Goal: Entertainment & Leisure: Consume media (video, audio)

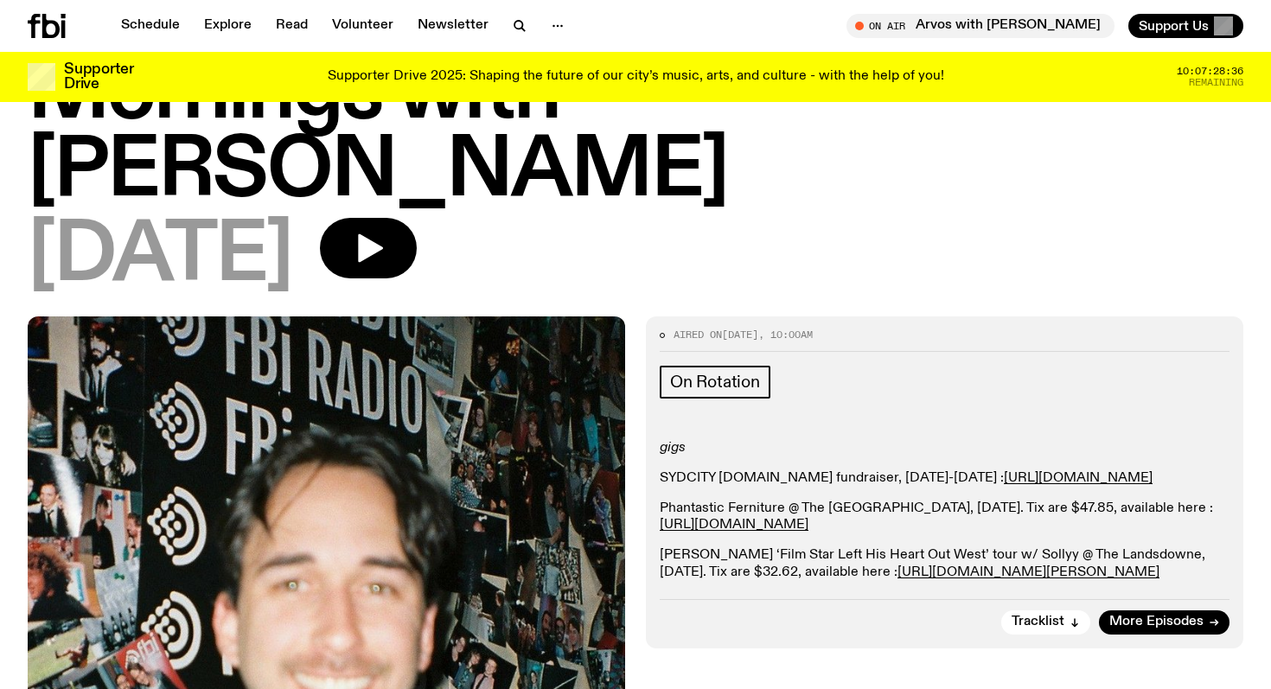
scroll to position [96, 0]
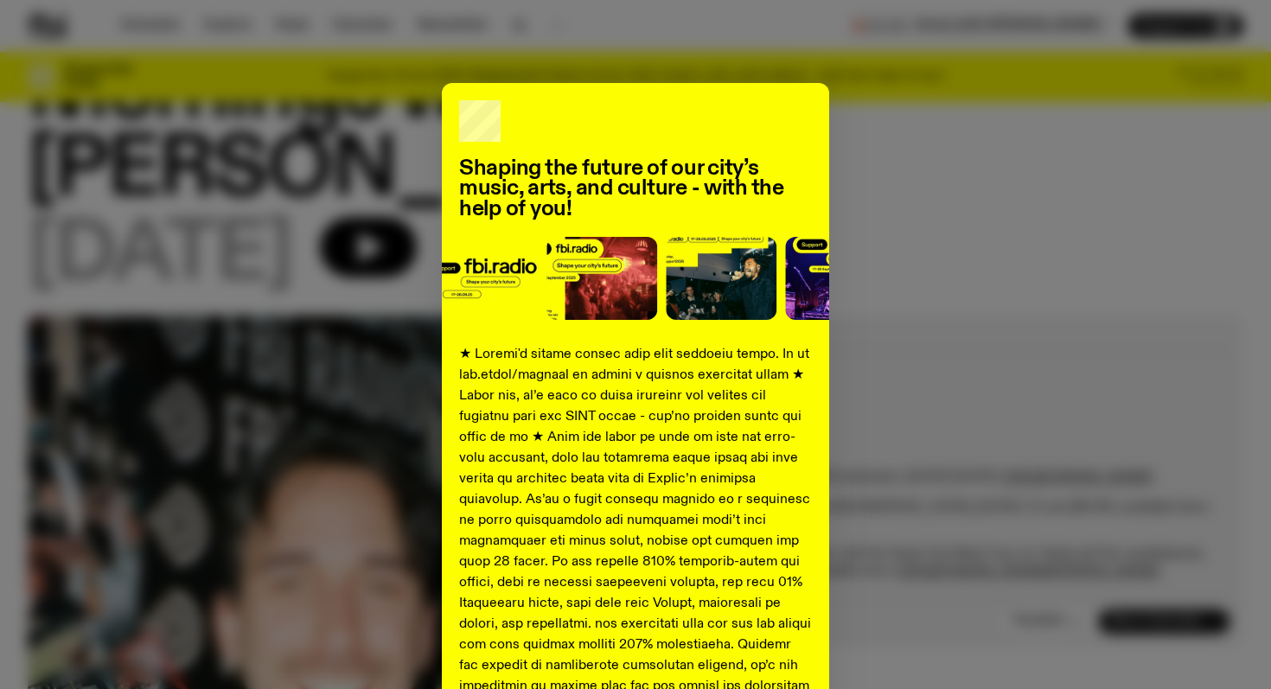
click at [902, 137] on div "Shaping the future of our city’s music, arts, and culture - with the help of yo…" at bounding box center [635, 646] width 1215 height 1126
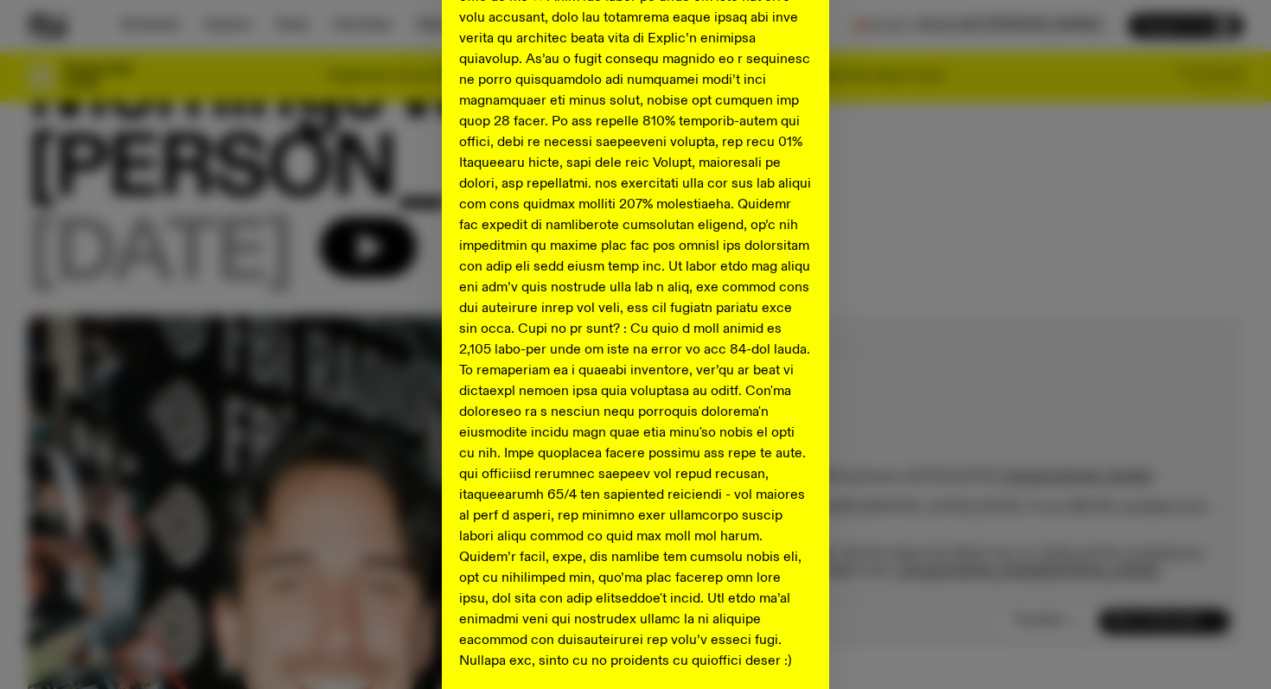
scroll to position [602, 0]
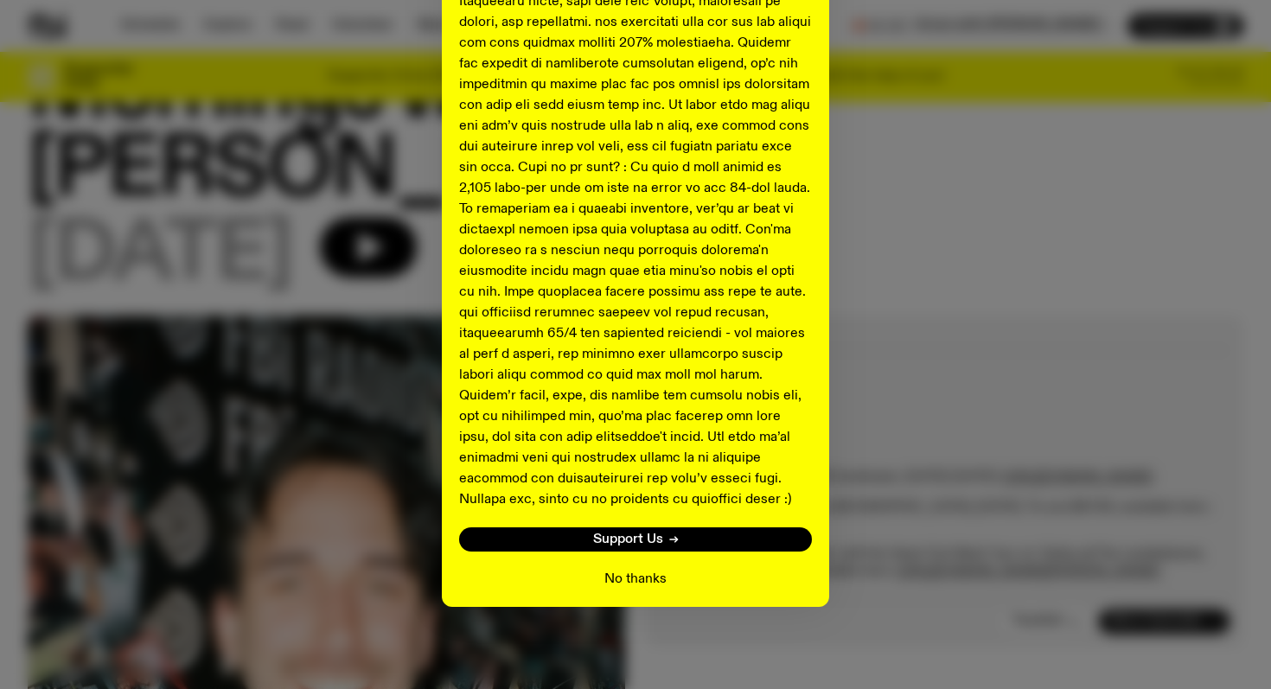
click at [641, 571] on button "No thanks" at bounding box center [635, 579] width 62 height 21
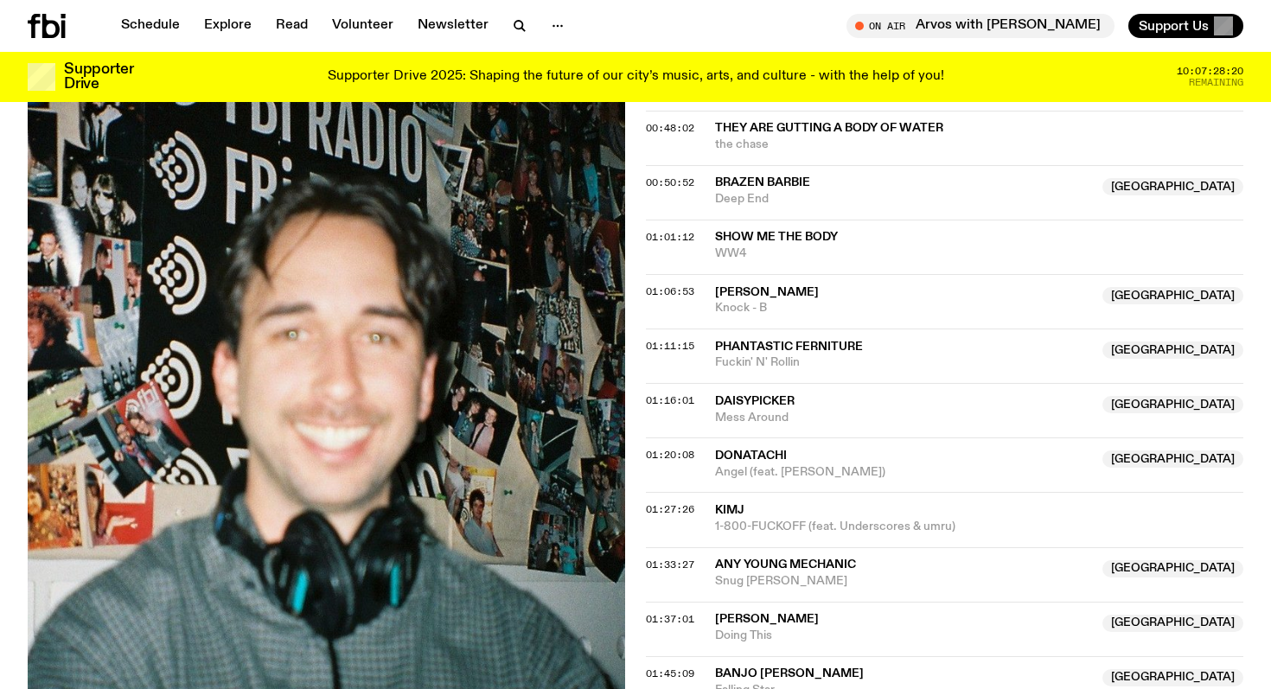
scroll to position [1067, 0]
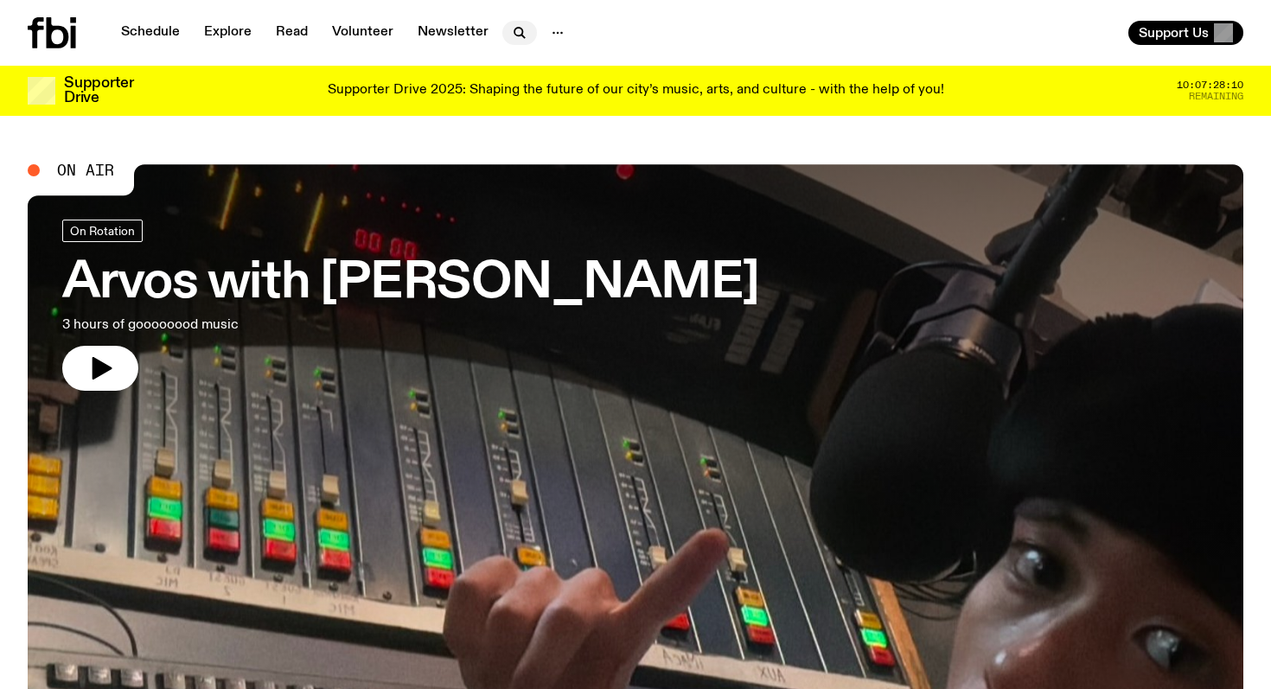
click at [514, 29] on icon "button" at bounding box center [519, 32] width 21 height 21
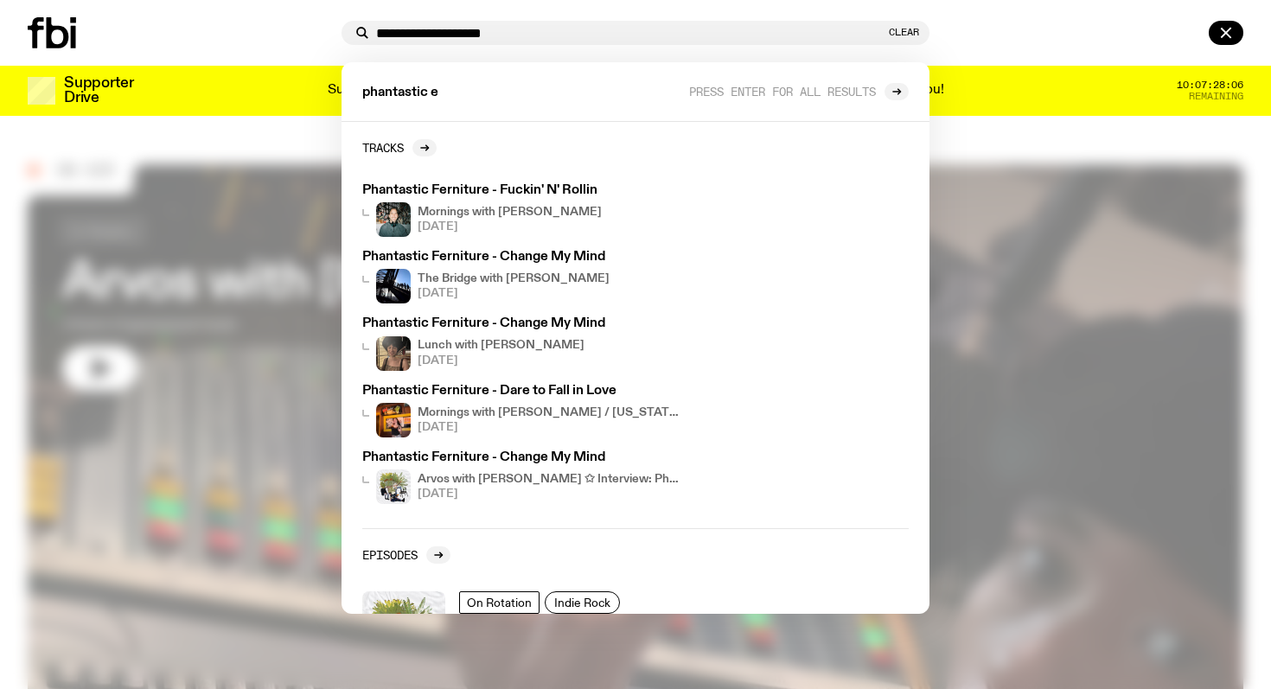
type input "**********"
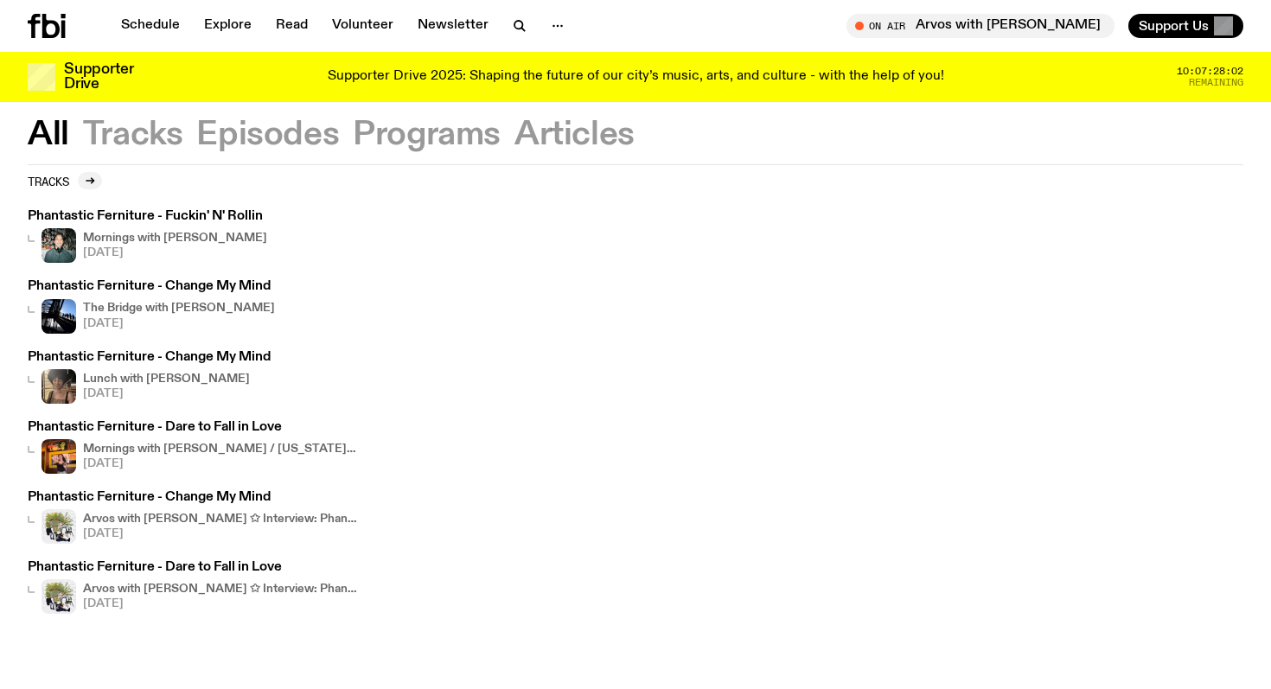
scroll to position [83, 0]
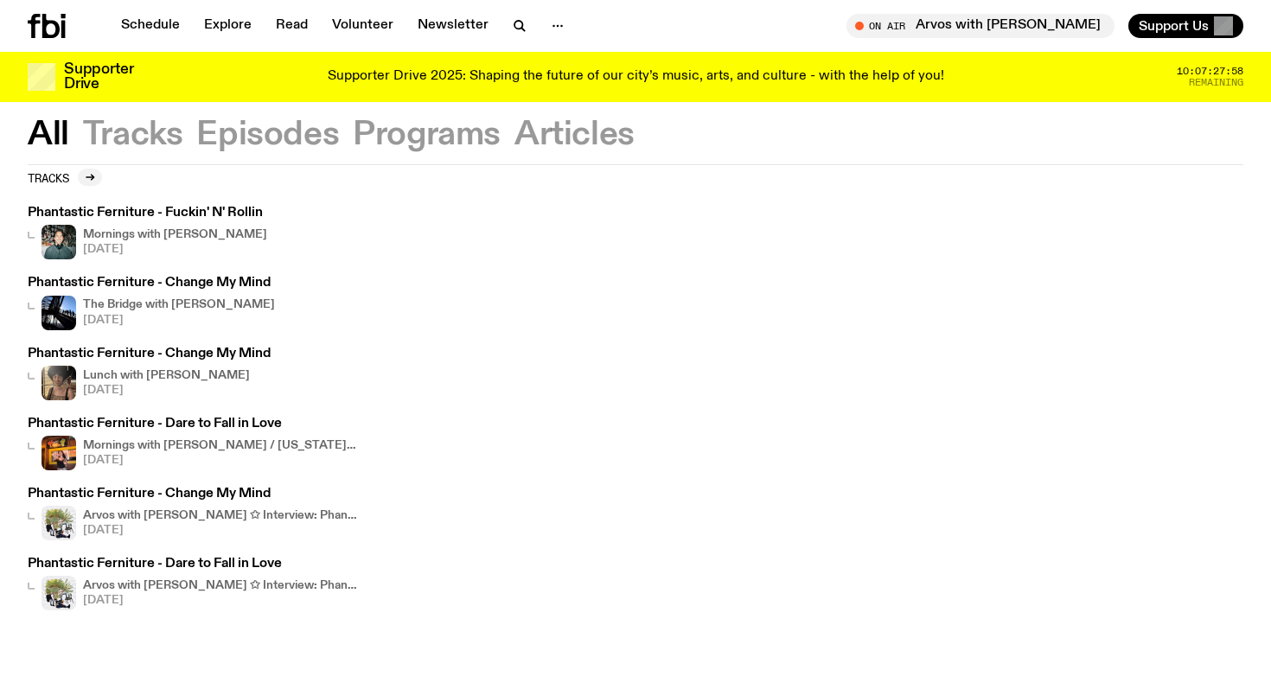
click at [220, 424] on h3 "Phantastic Ferniture - Dare to Fall in Love" at bounding box center [194, 424] width 332 height 13
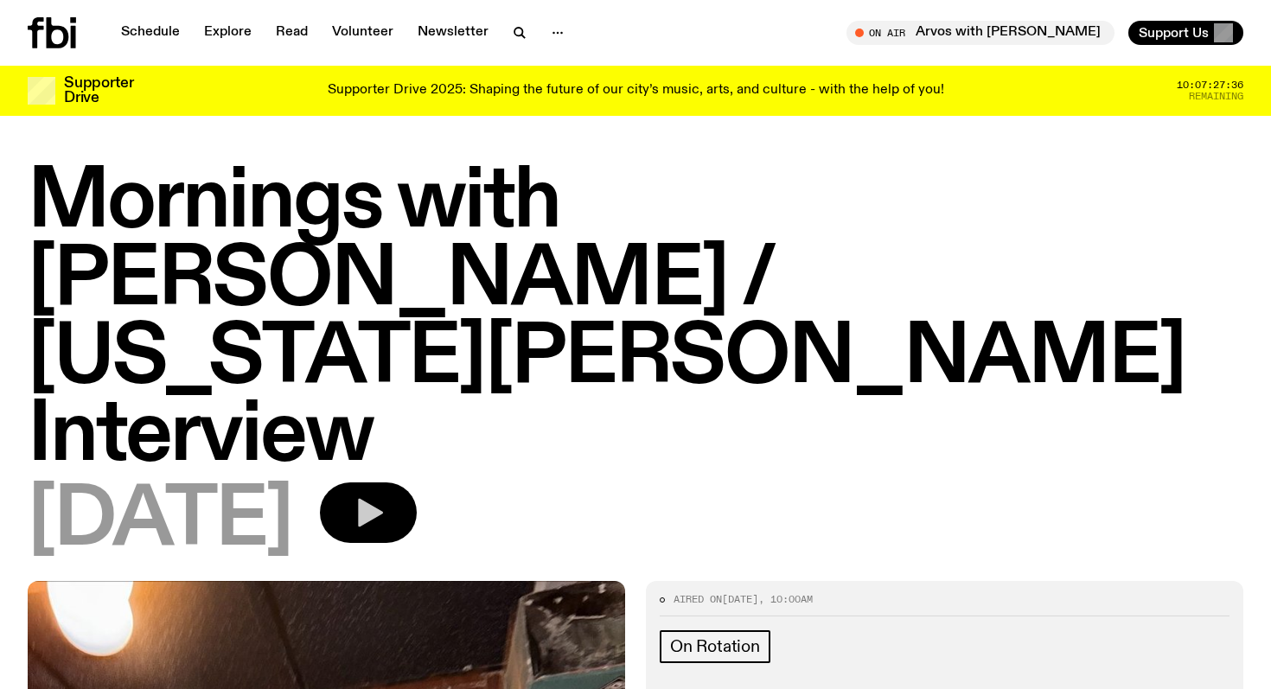
click at [383, 499] on icon "button" at bounding box center [370, 513] width 25 height 29
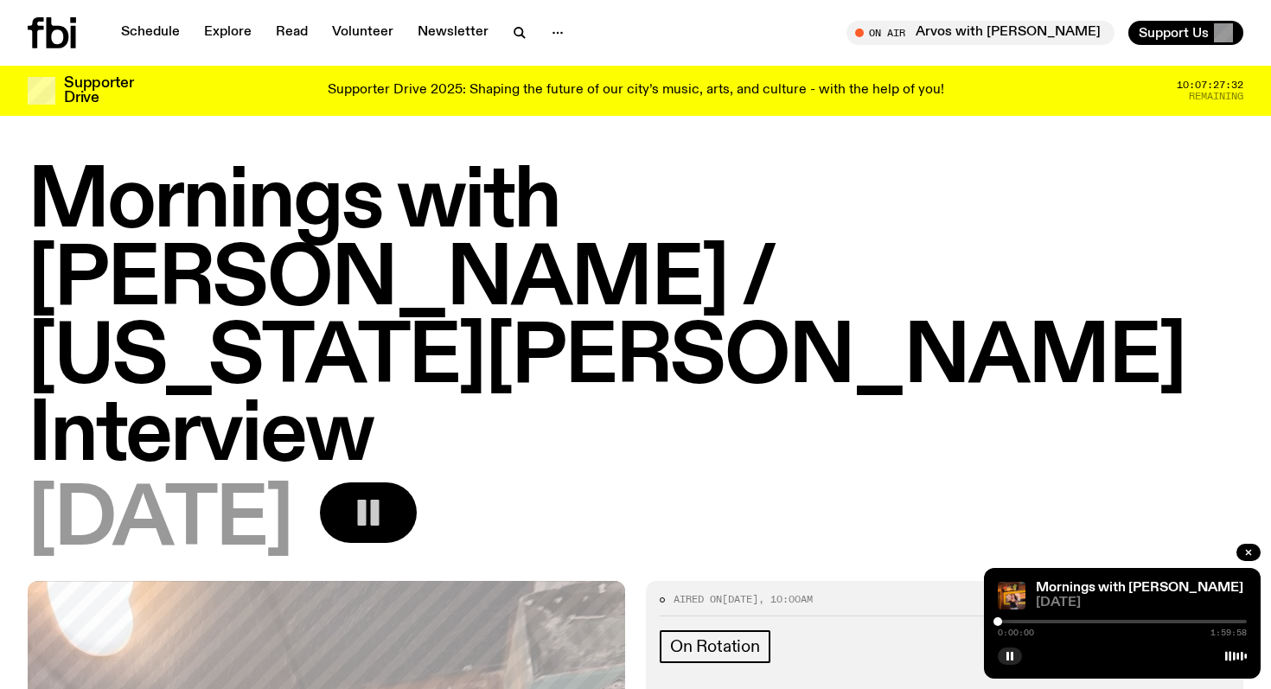
click at [1186, 620] on div at bounding box center [1122, 621] width 249 height 3
click at [1197, 620] on div at bounding box center [1122, 621] width 249 height 3
click at [1202, 620] on div at bounding box center [1122, 621] width 249 height 3
click at [1208, 620] on div at bounding box center [1122, 621] width 249 height 3
click at [1215, 620] on div at bounding box center [1122, 621] width 249 height 3
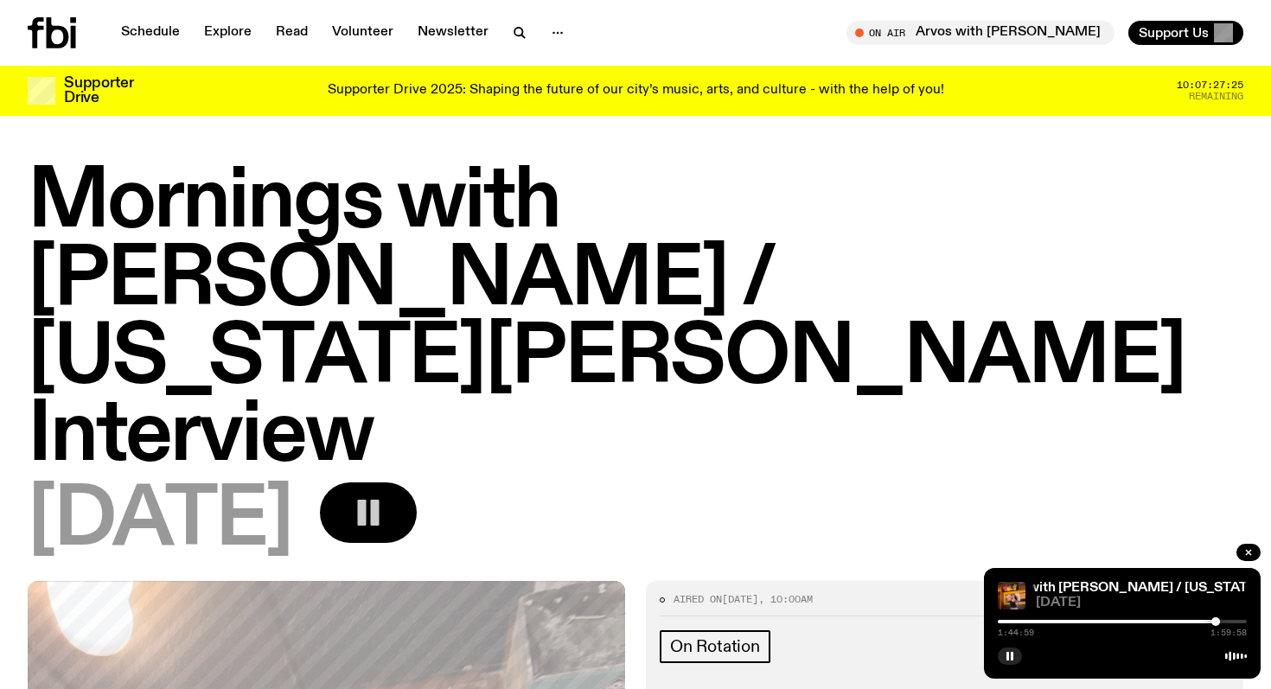
click at [1227, 618] on div "1:44:59 1:59:58" at bounding box center [1122, 626] width 249 height 21
click at [1224, 620] on div at bounding box center [1122, 621] width 249 height 3
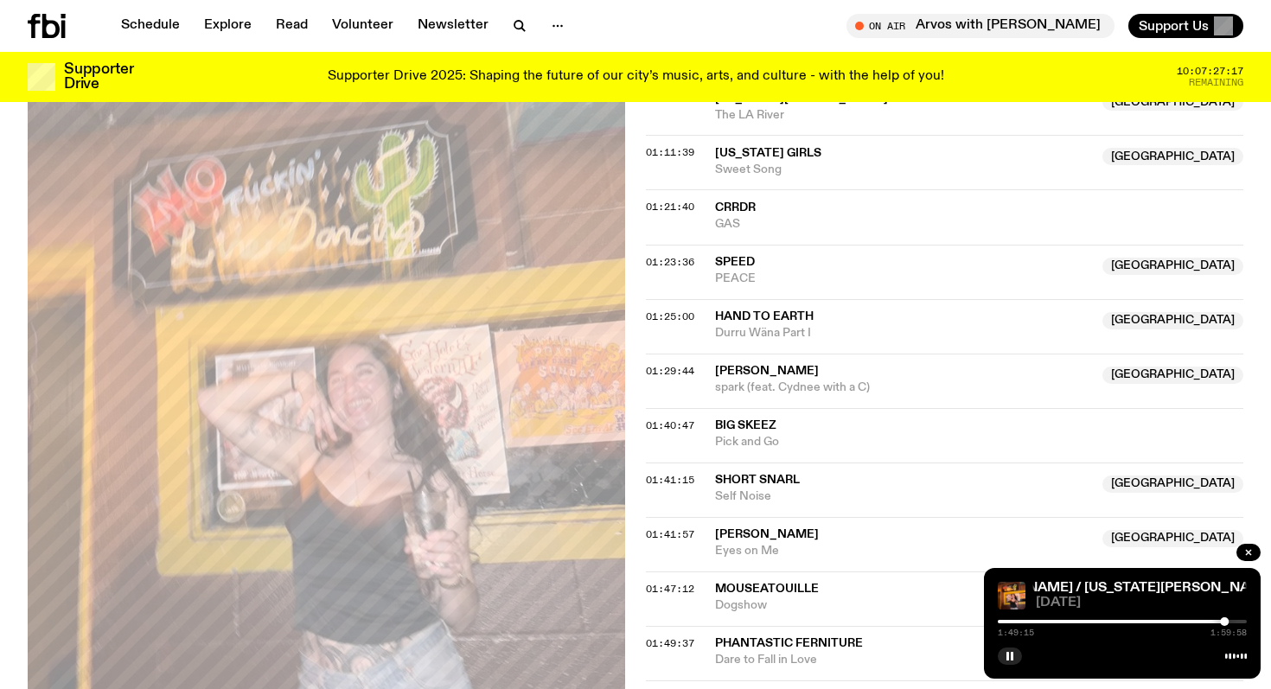
scroll to position [1488, 0]
click at [1232, 621] on div at bounding box center [1122, 621] width 249 height 3
click at [1228, 620] on div at bounding box center [1232, 621] width 9 height 9
click at [1230, 620] on div at bounding box center [1228, 621] width 9 height 9
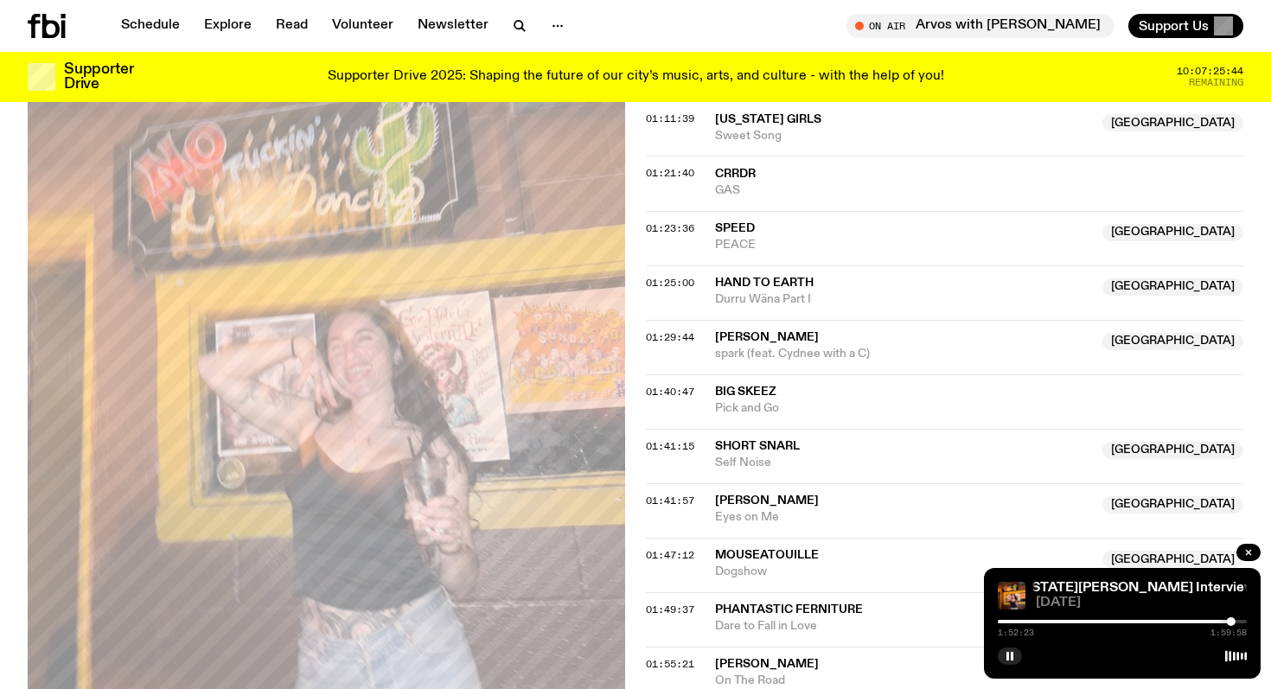
scroll to position [1527, 0]
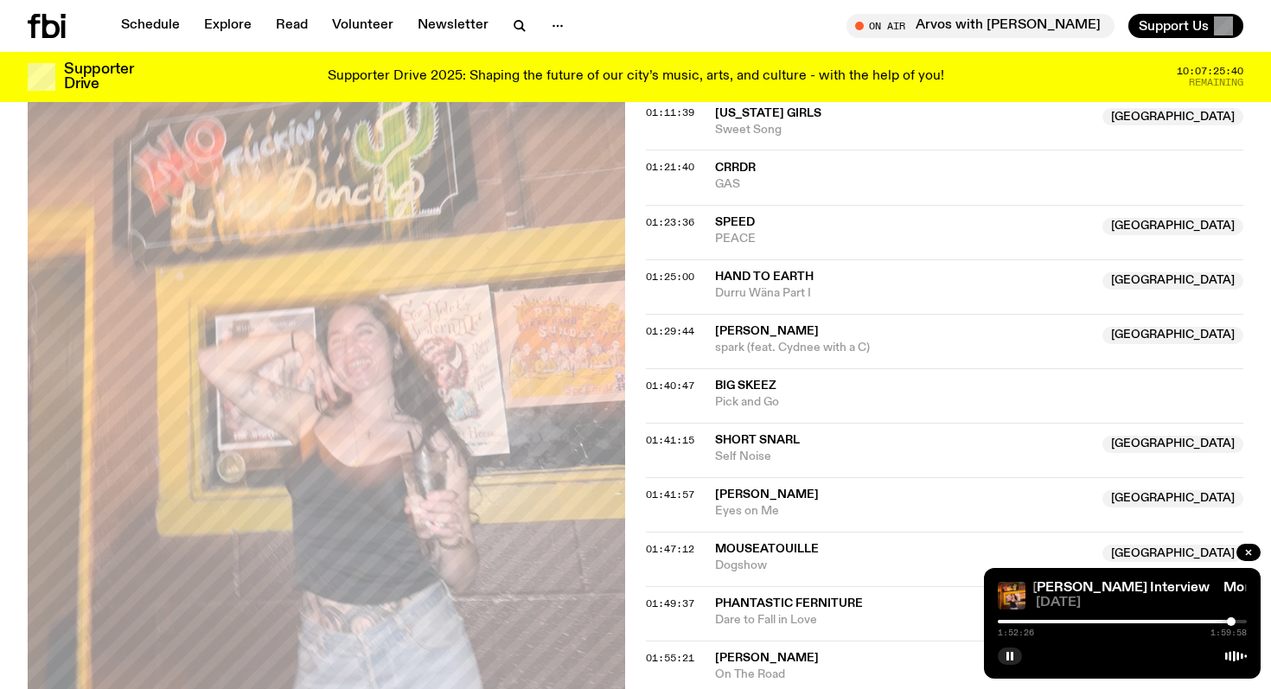
click at [1234, 619] on div at bounding box center [1231, 621] width 9 height 9
click at [1235, 620] on div at bounding box center [1235, 621] width 9 height 9
click at [1237, 620] on div at bounding box center [1237, 621] width 9 height 9
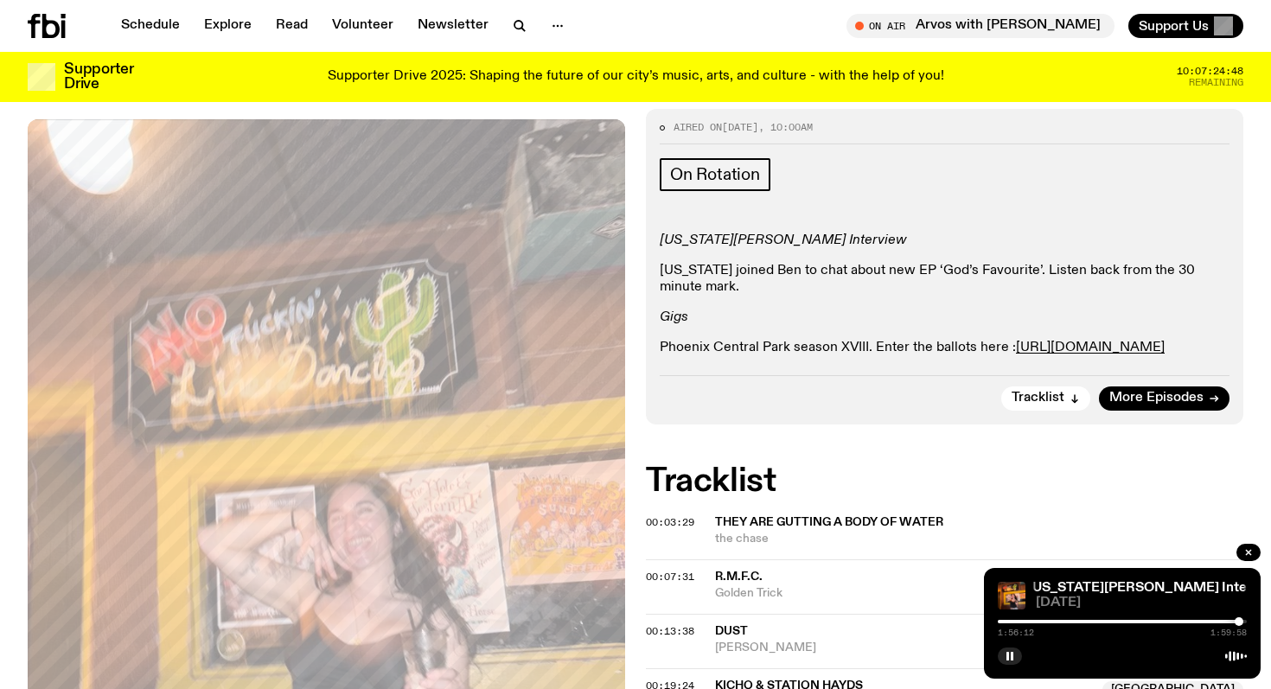
scroll to position [0, 0]
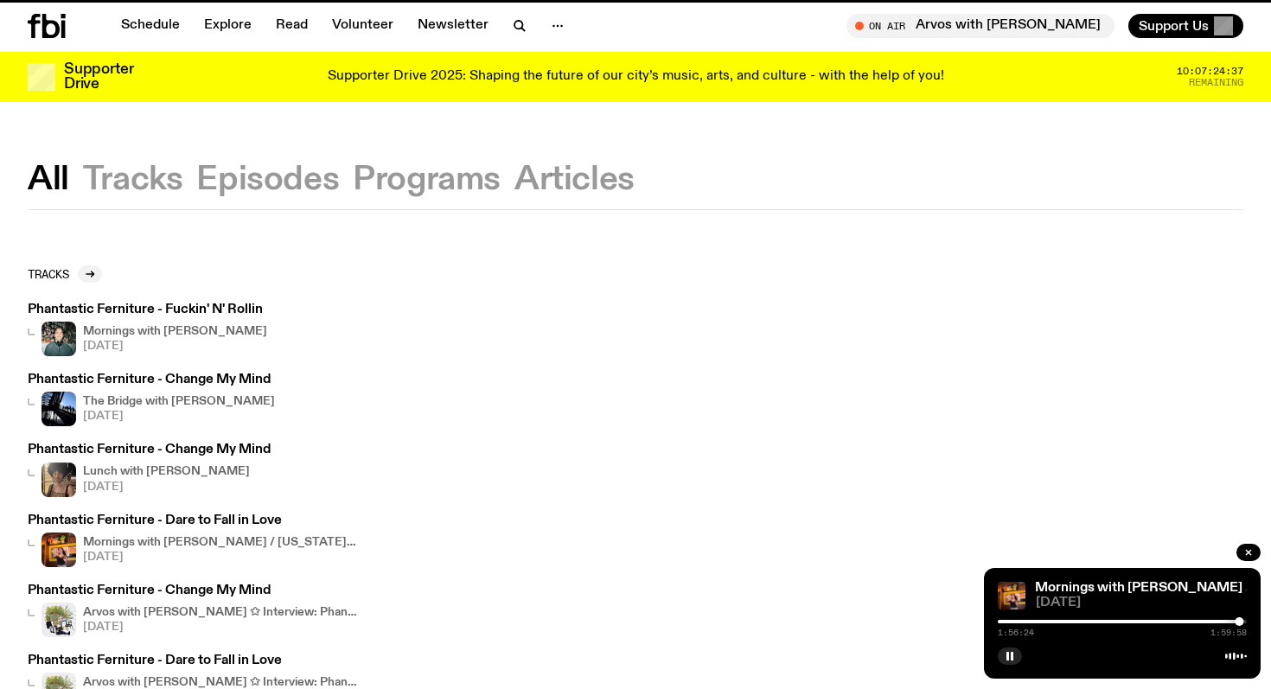
scroll to position [83, 0]
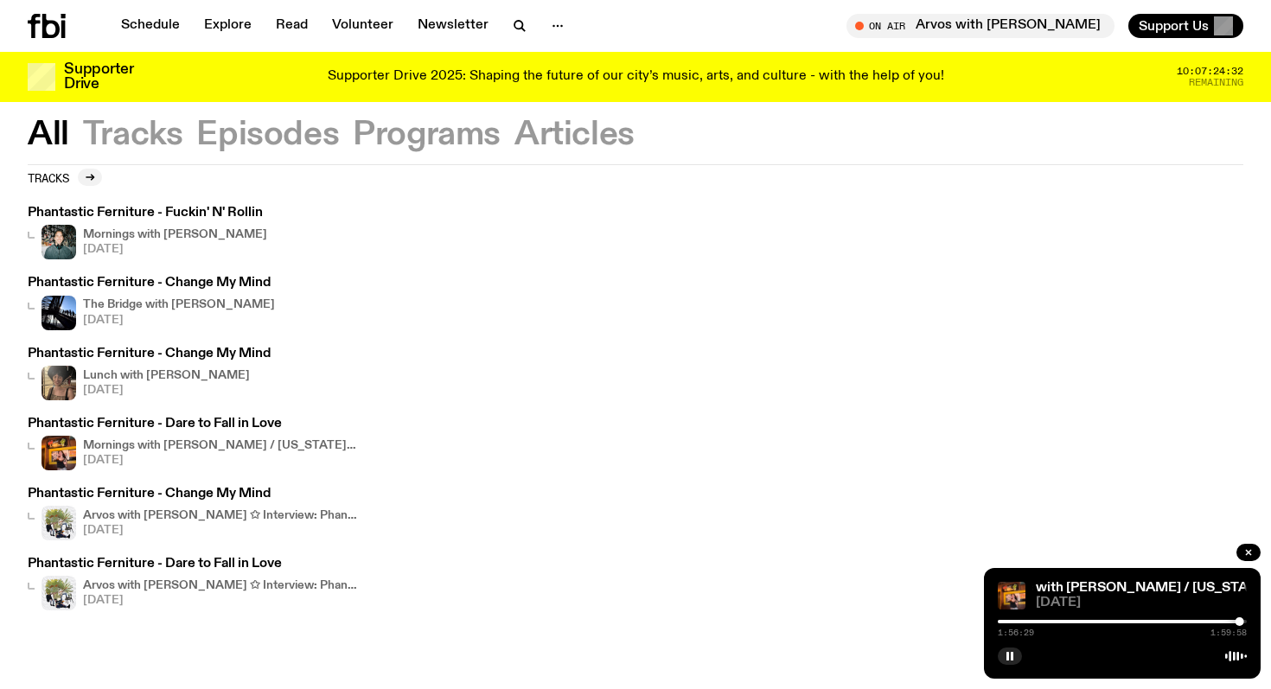
click at [214, 283] on h3 "Phantastic Ferniture - Change My Mind" at bounding box center [151, 283] width 247 height 13
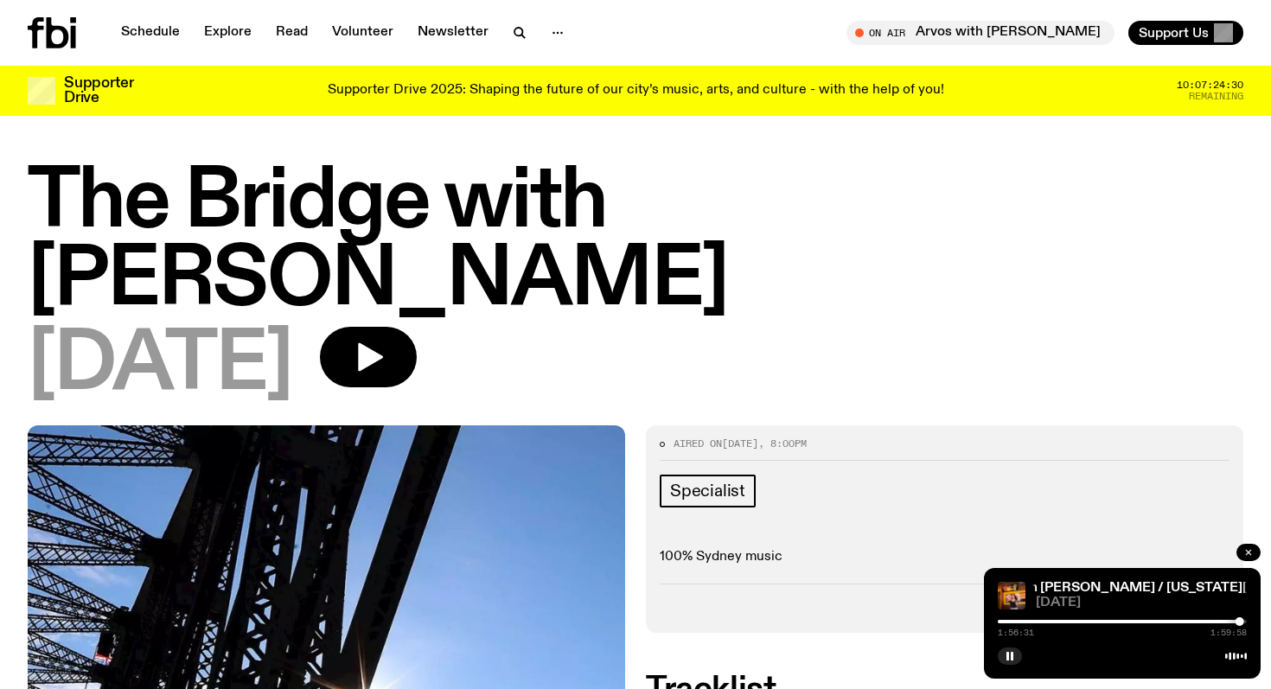
click at [1247, 552] on icon "button" at bounding box center [1248, 552] width 5 height 5
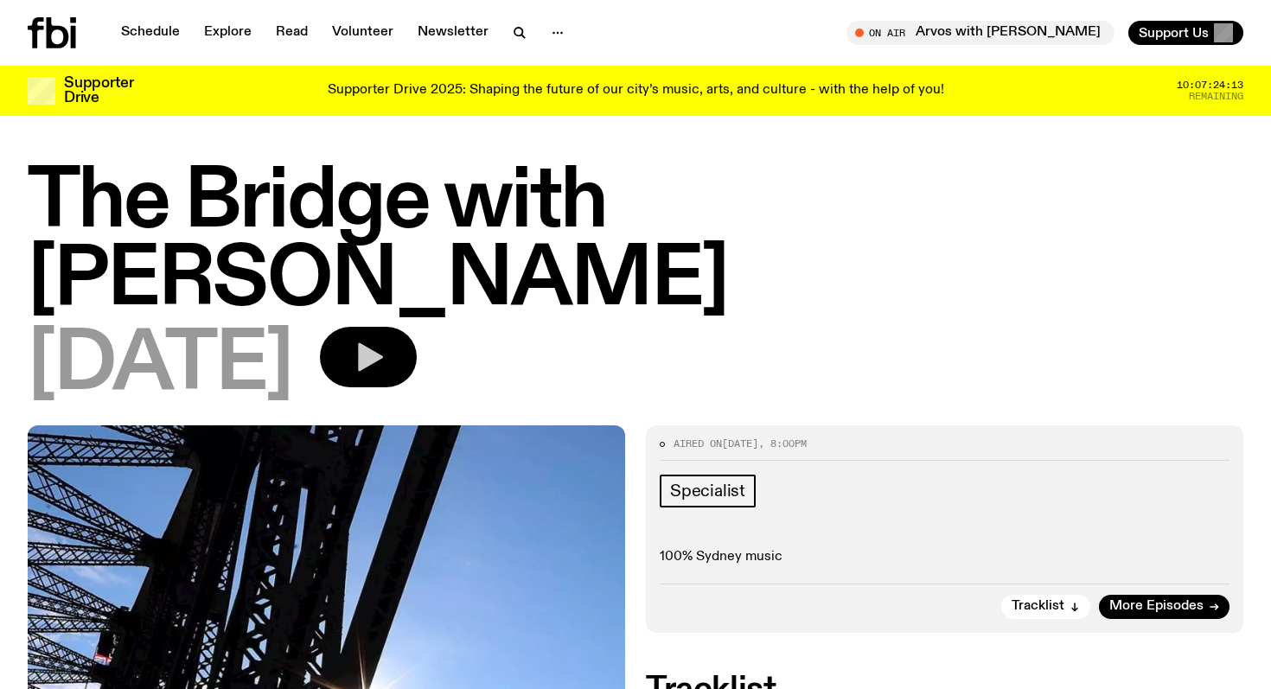
click at [383, 343] on icon "button" at bounding box center [370, 357] width 25 height 29
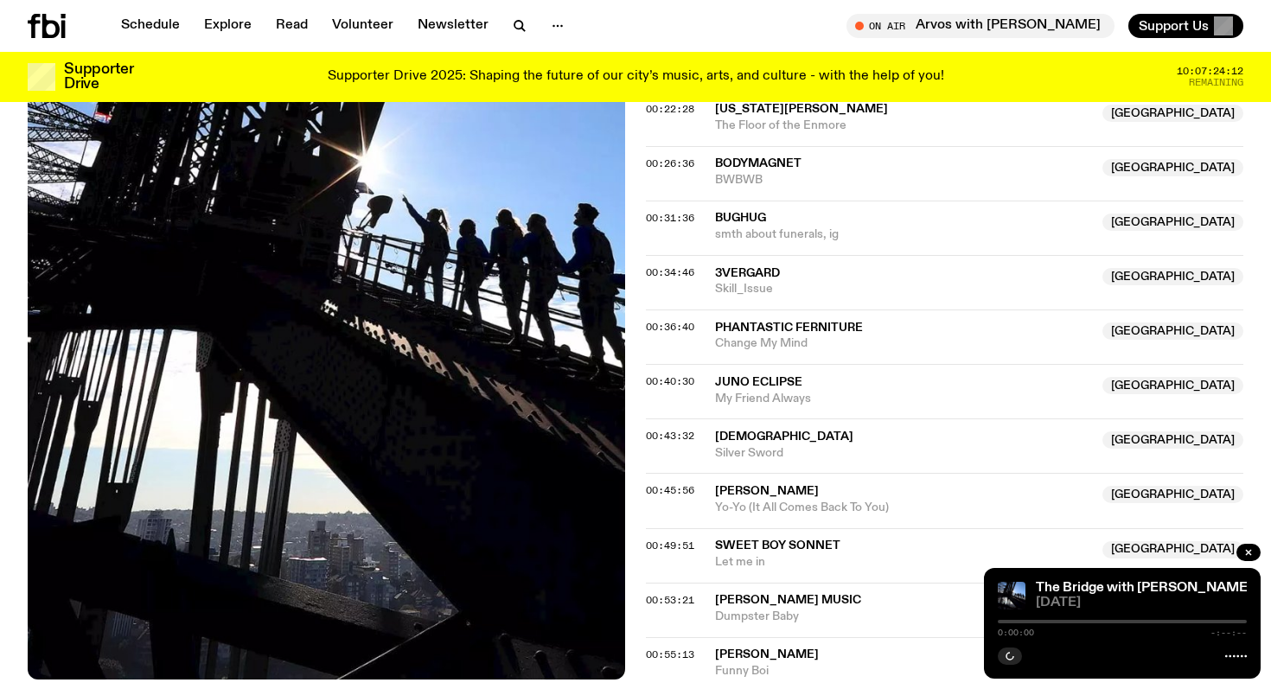
scroll to position [1000, 0]
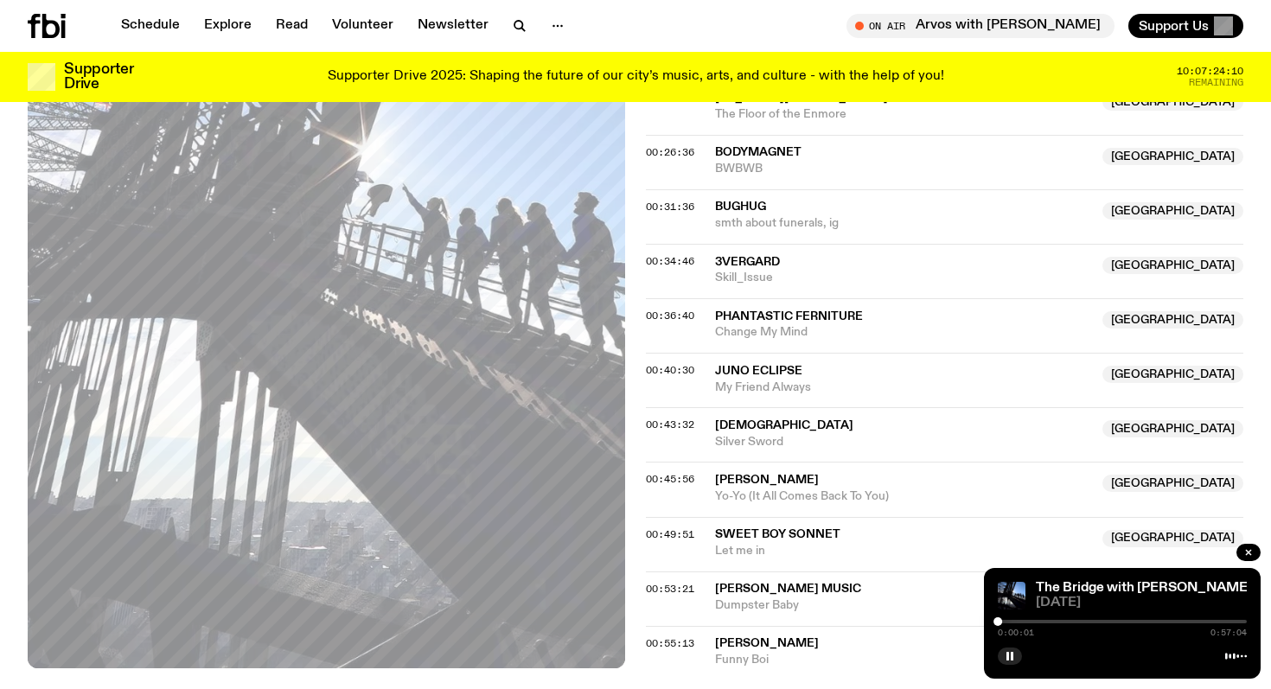
click at [1040, 620] on div at bounding box center [1122, 621] width 249 height 3
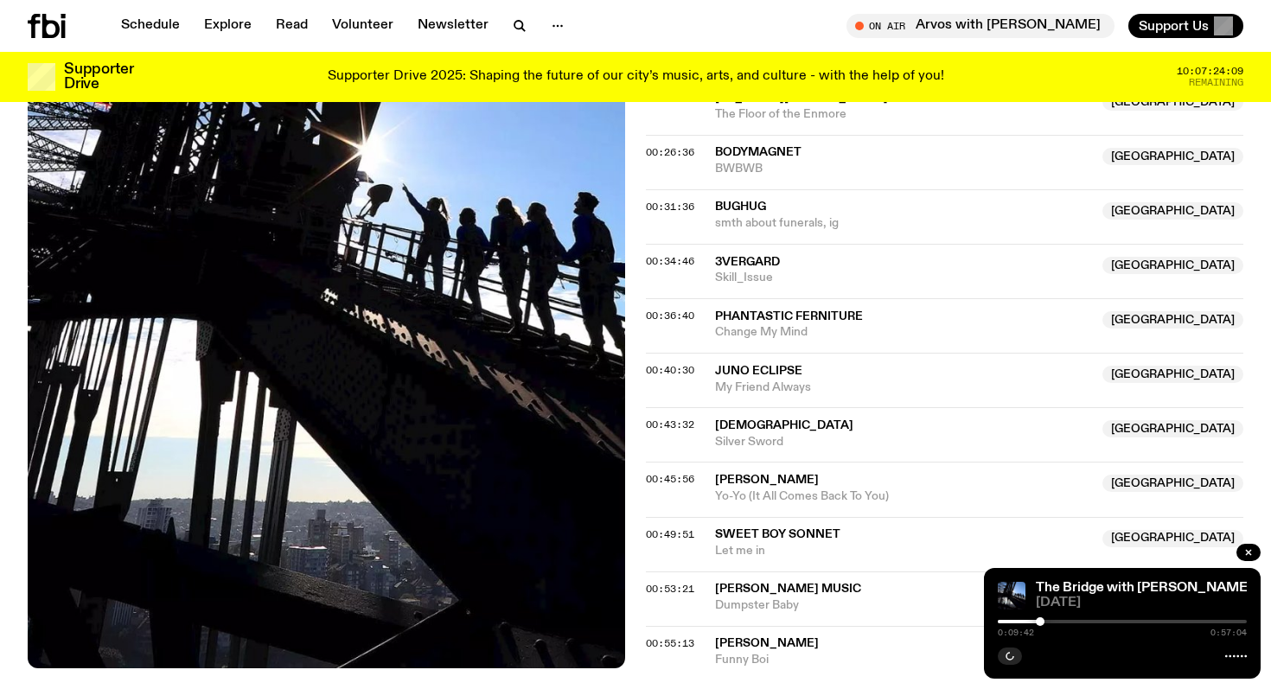
click at [1049, 620] on div at bounding box center [1122, 621] width 249 height 3
click at [1095, 622] on div at bounding box center [1122, 621] width 249 height 3
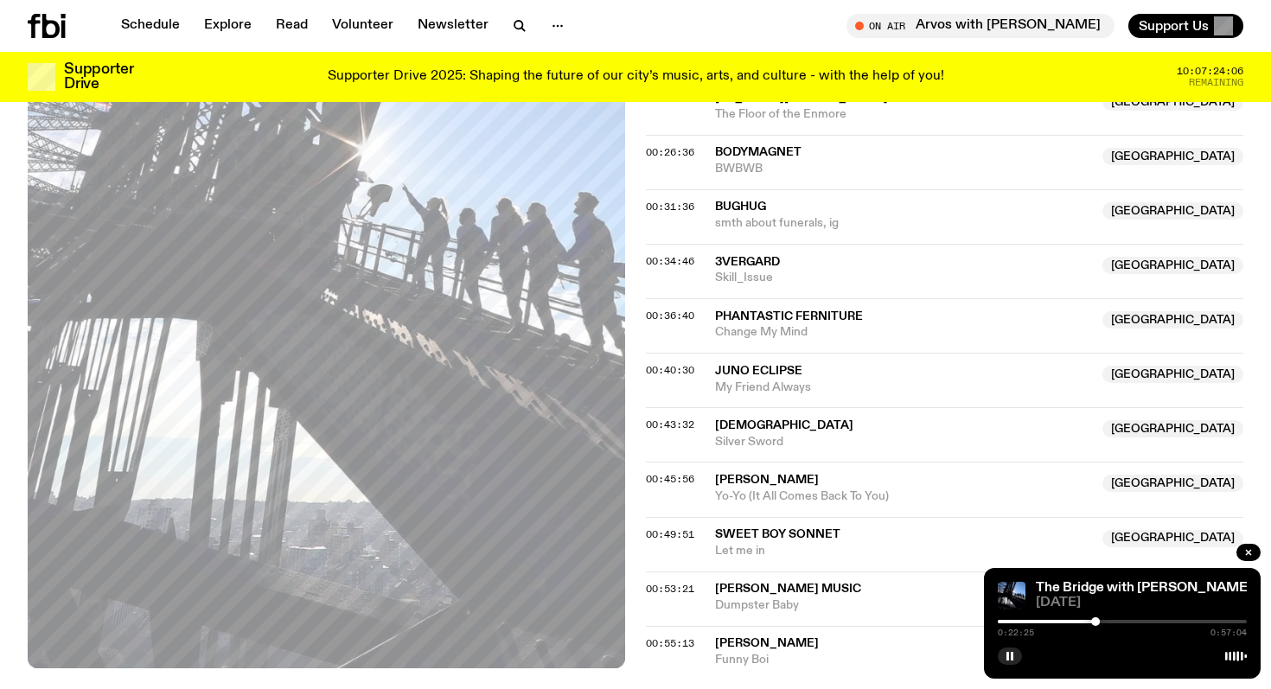
click at [1132, 622] on div at bounding box center [1122, 621] width 249 height 3
click at [1139, 621] on div at bounding box center [1122, 621] width 249 height 3
click at [1145, 621] on div at bounding box center [1122, 621] width 249 height 3
click at [1156, 621] on div at bounding box center [1122, 621] width 249 height 3
click at [1159, 621] on div at bounding box center [1159, 621] width 9 height 9
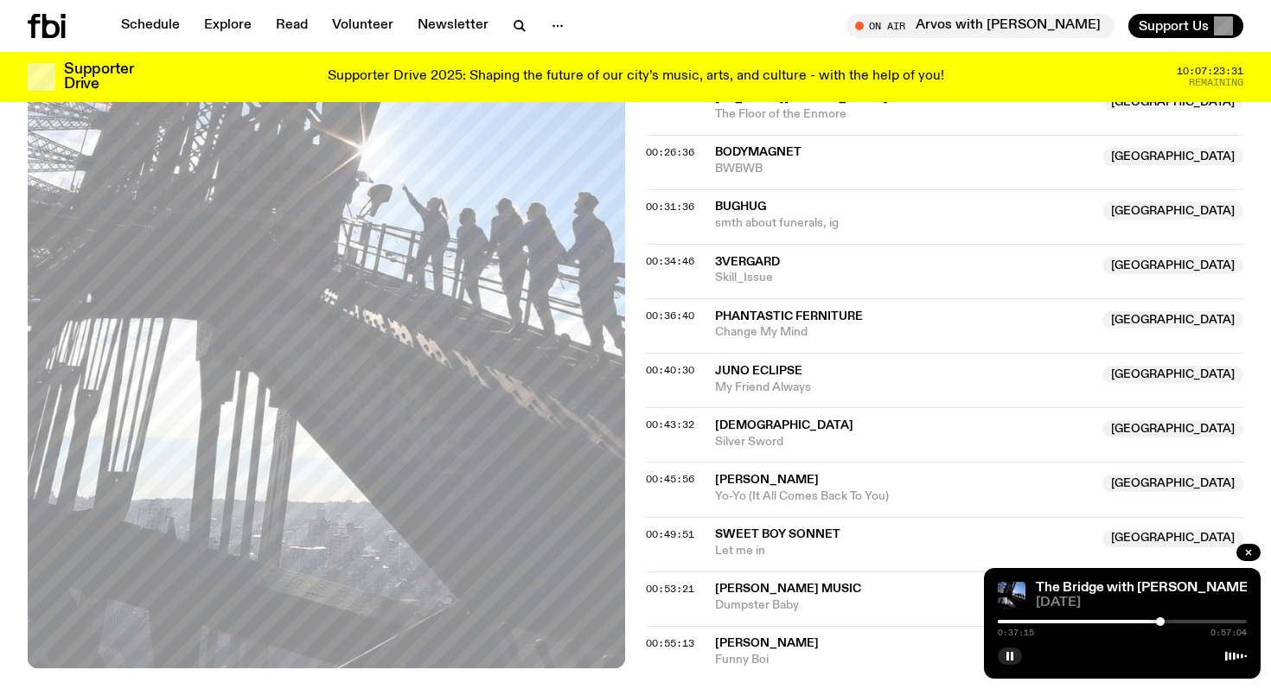
click at [1160, 621] on div at bounding box center [1160, 621] width 9 height 9
click at [1162, 621] on div at bounding box center [1160, 621] width 9 height 9
click at [1164, 621] on div at bounding box center [1161, 621] width 9 height 9
click at [1168, 621] on div at bounding box center [1122, 621] width 249 height 3
click at [1173, 621] on div at bounding box center [1122, 621] width 249 height 3
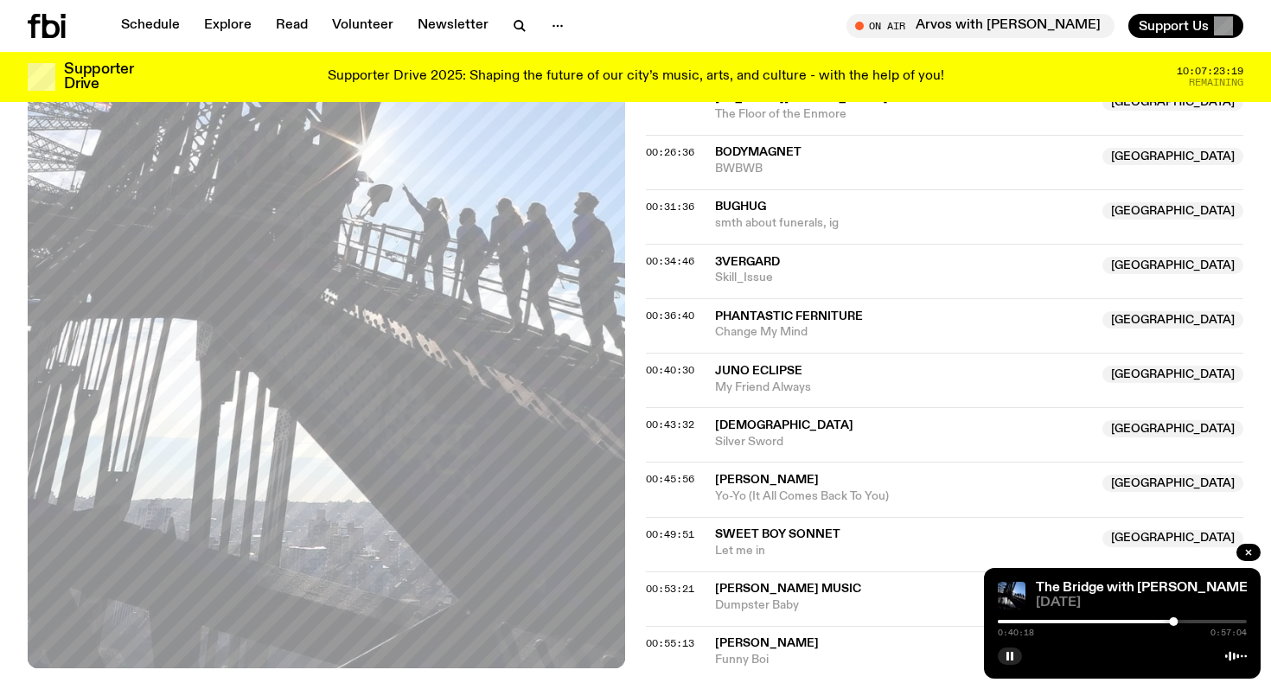
click at [1171, 620] on div at bounding box center [1173, 621] width 9 height 9
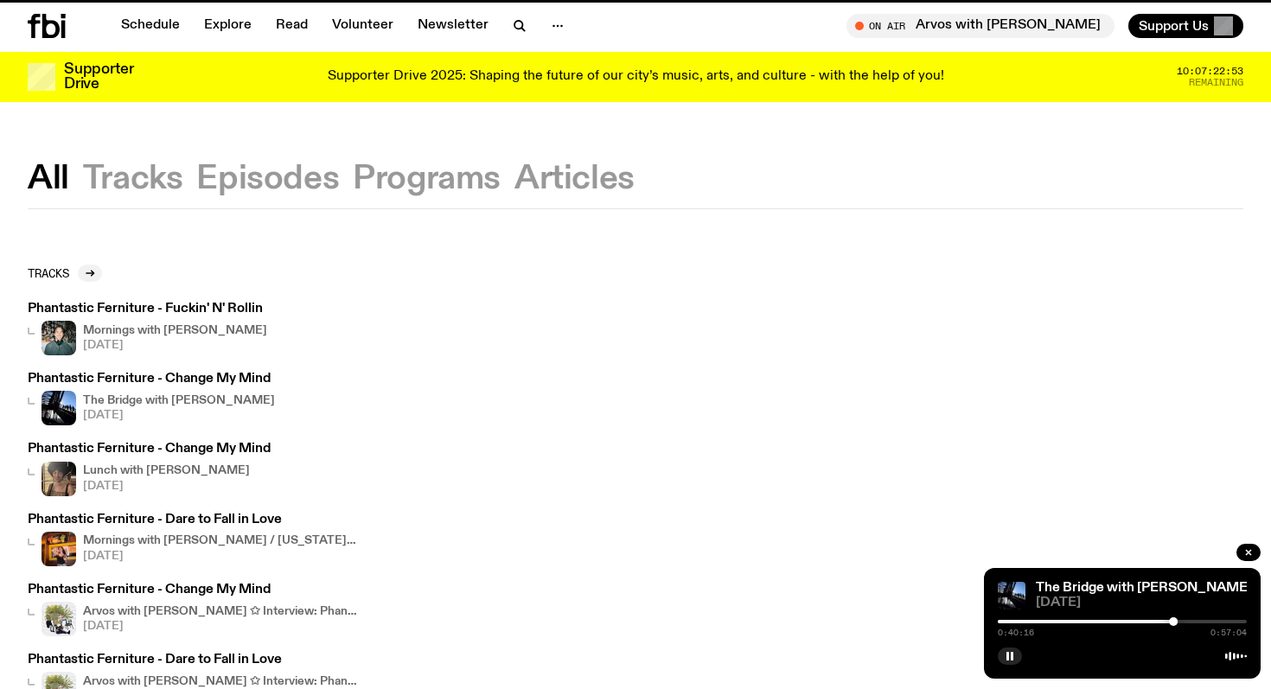
scroll to position [83, 0]
